Goal: Task Accomplishment & Management: Manage account settings

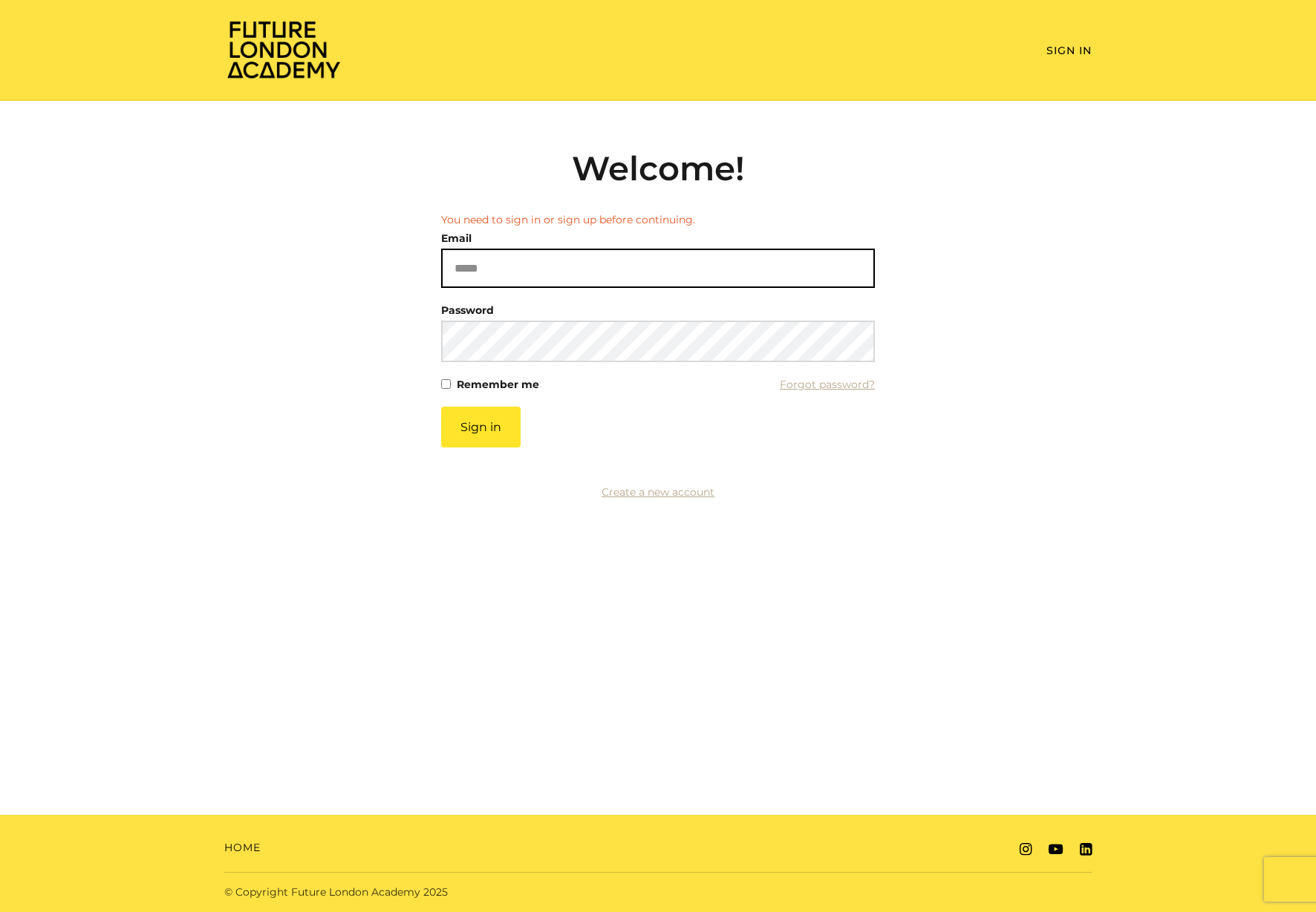
click at [682, 267] on input "Email" at bounding box center [658, 268] width 434 height 39
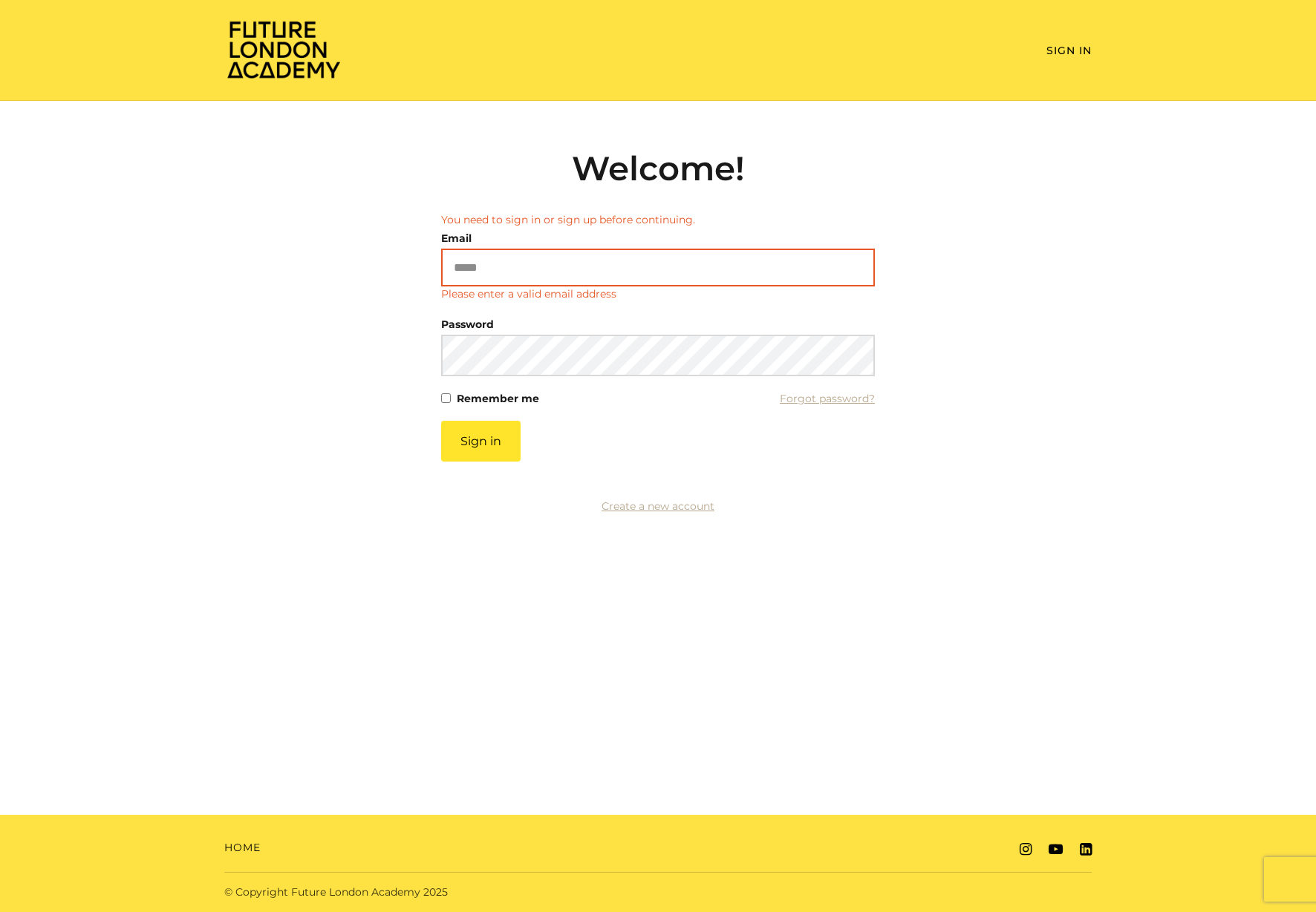
click at [641, 270] on input "Email" at bounding box center [658, 267] width 434 height 38
click at [0, 912] on nordpass-autofill-portal at bounding box center [0, 912] width 0 height 0
type input "**********"
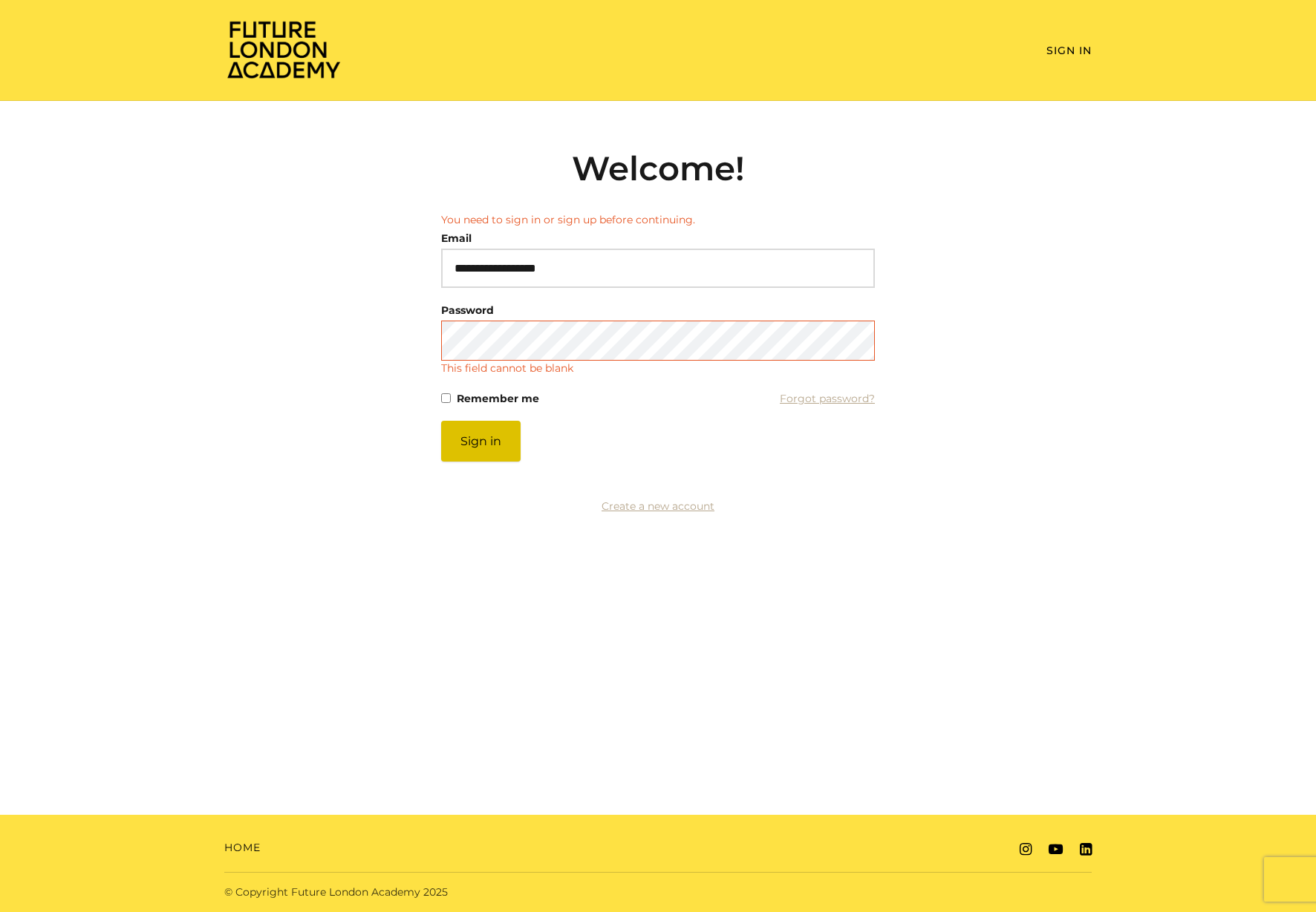
click at [506, 446] on button "Sign in" at bounding box center [481, 441] width 80 height 41
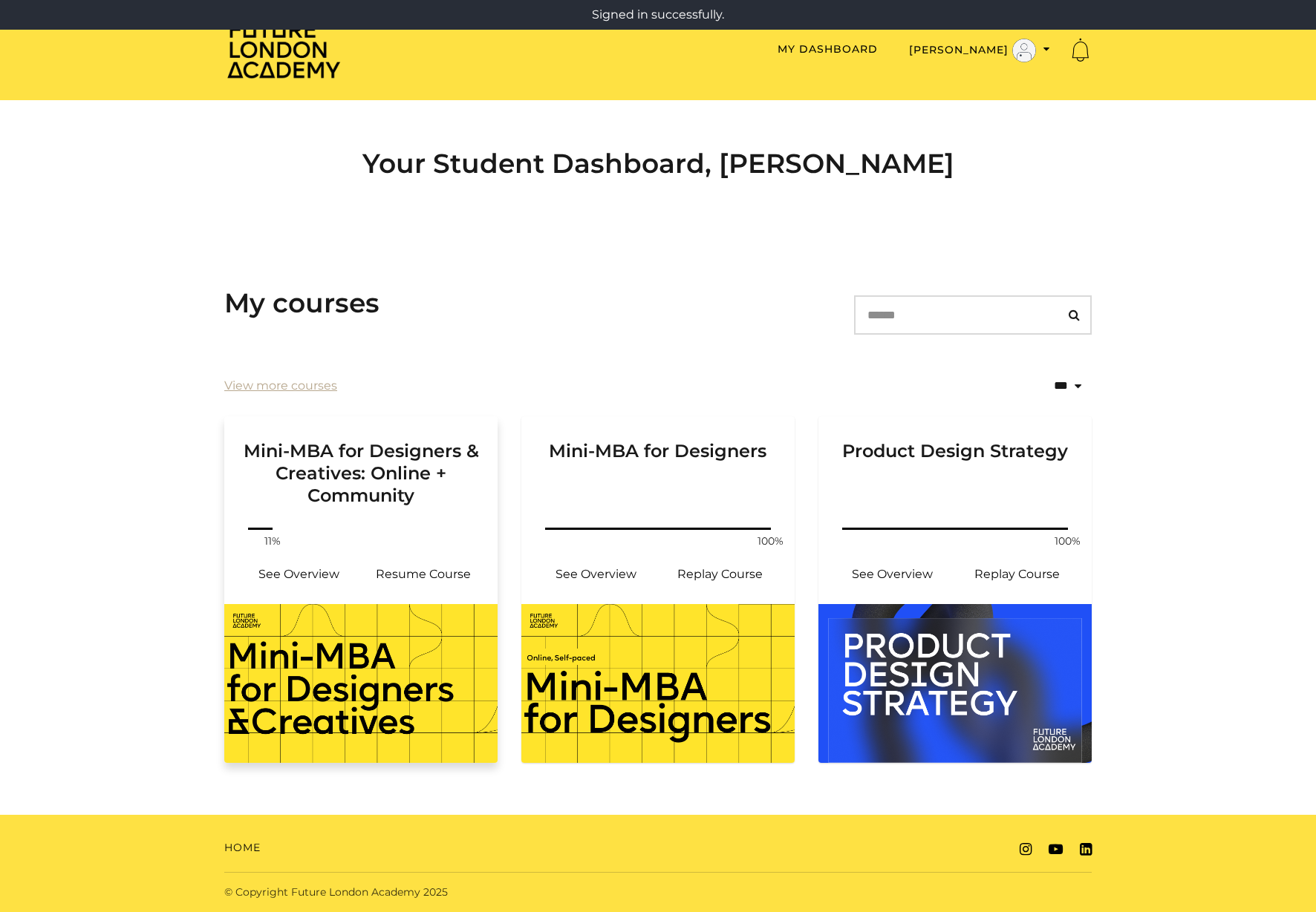
click at [434, 510] on link "Mini-MBA for Designers & Creatives: Online + Community" at bounding box center [361, 470] width 273 height 108
